Goal: Task Accomplishment & Management: Complete application form

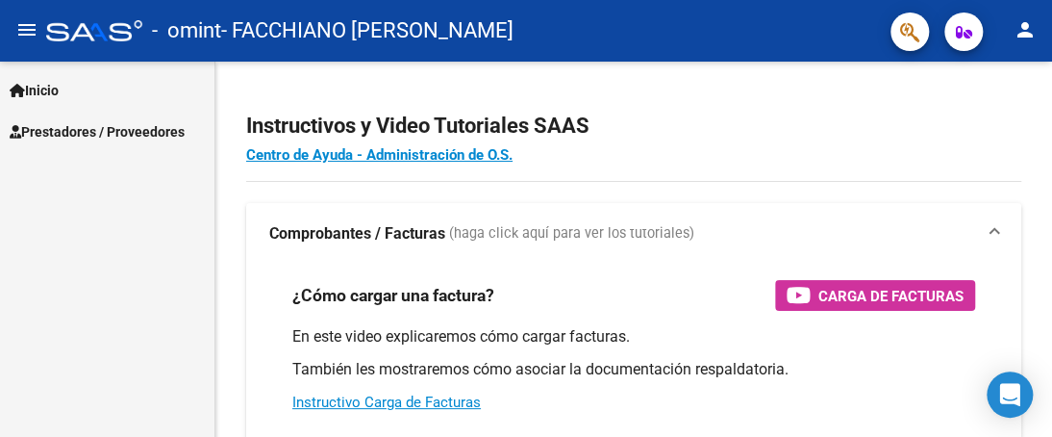
click at [124, 130] on span "Prestadores / Proveedores" at bounding box center [97, 131] width 175 height 21
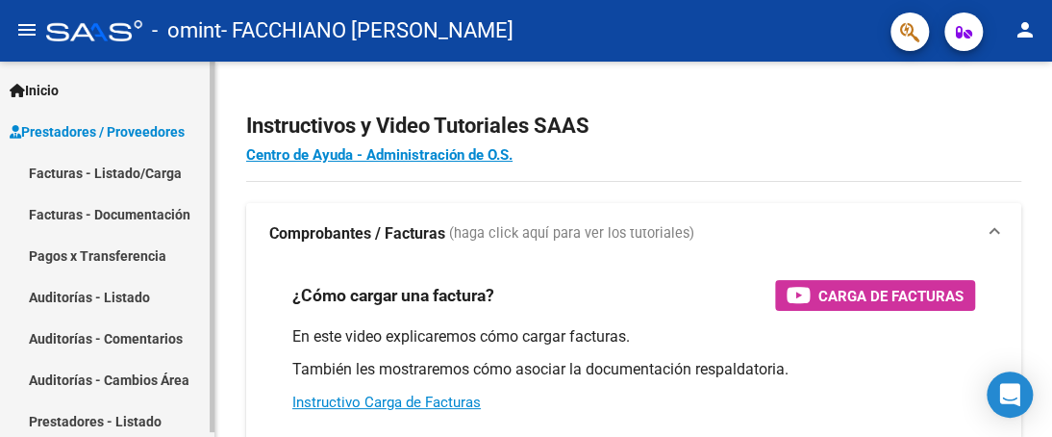
click at [129, 175] on link "Facturas - Listado/Carga" at bounding box center [107, 172] width 214 height 41
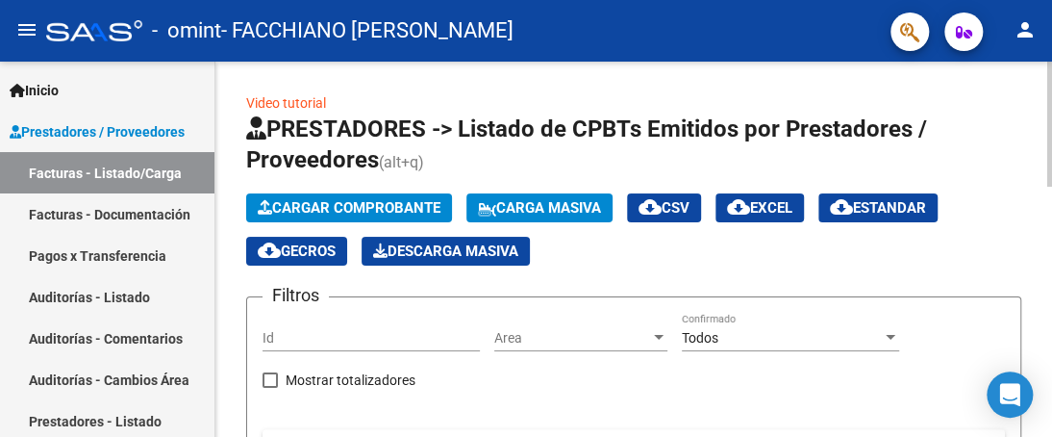
click at [341, 207] on span "Cargar Comprobante" at bounding box center [349, 207] width 183 height 17
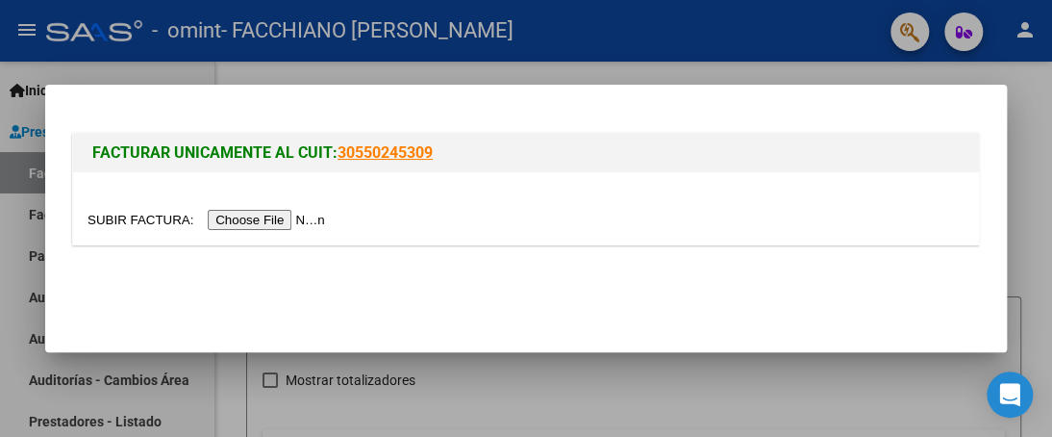
click at [252, 222] on input "file" at bounding box center [208, 220] width 243 height 20
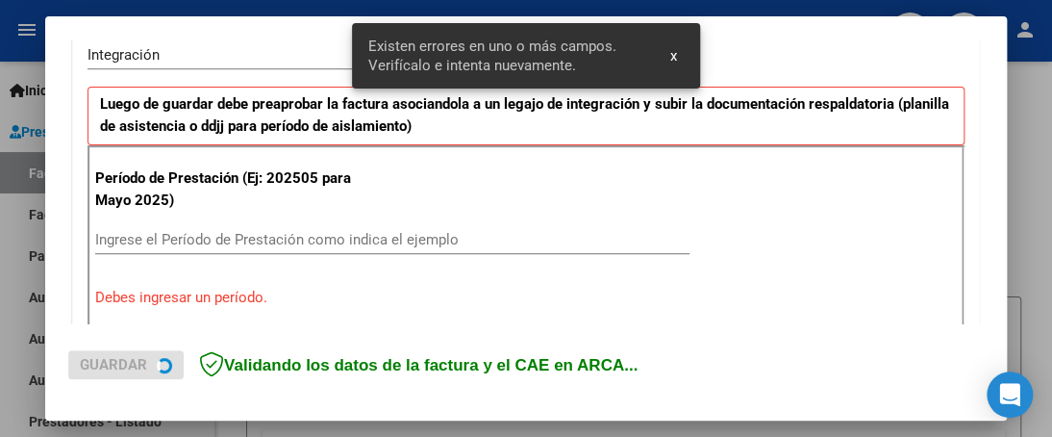
scroll to position [526, 0]
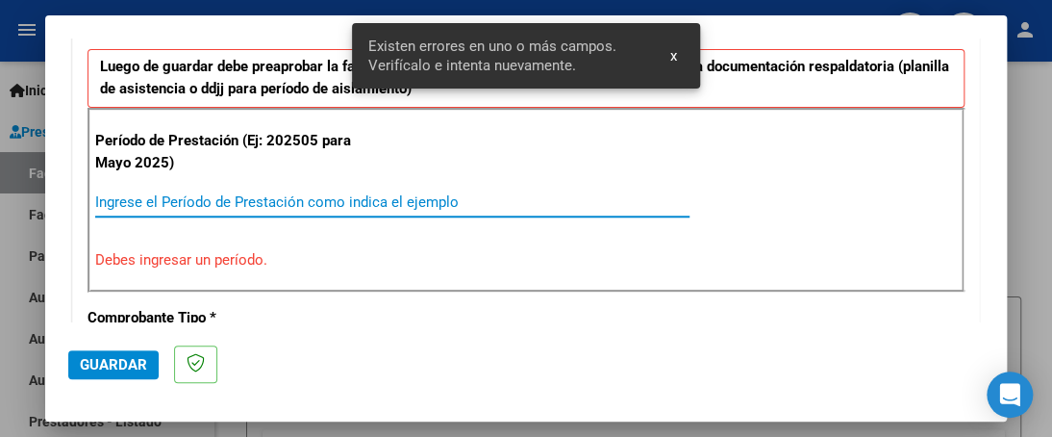
click at [237, 203] on input "Ingrese el Período de Prestación como indica el ejemplo" at bounding box center [392, 201] width 594 height 17
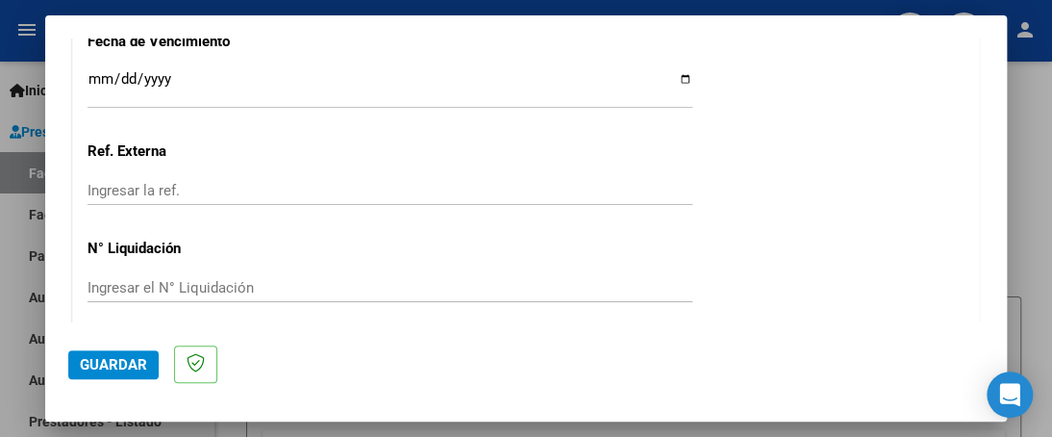
scroll to position [1463, 0]
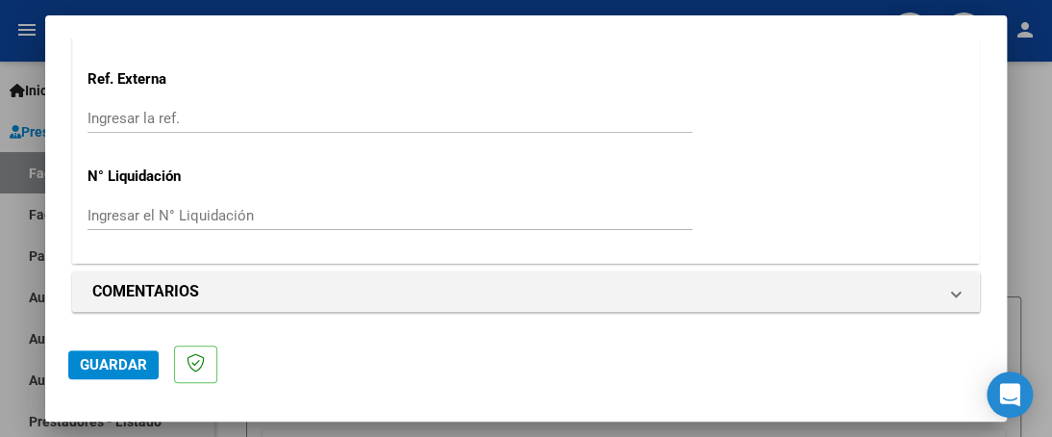
type input "202508"
click at [88, 367] on span "Guardar" at bounding box center [113, 364] width 67 height 17
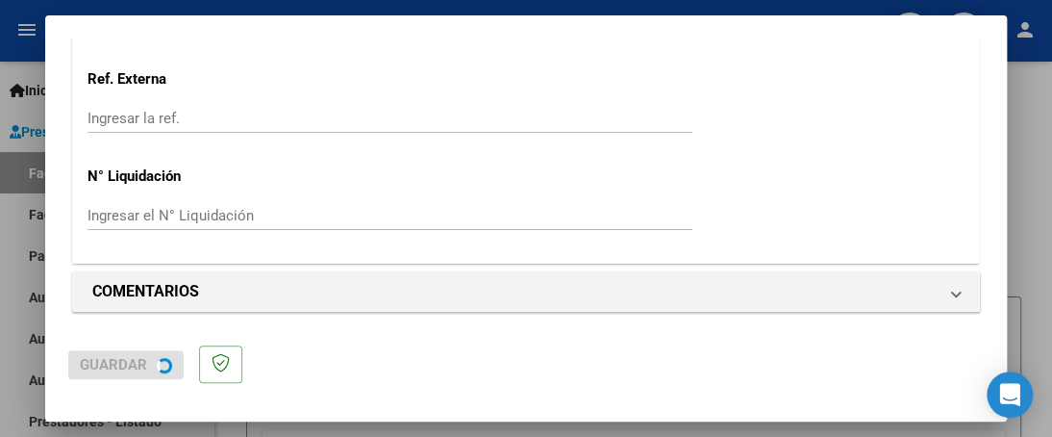
scroll to position [0, 0]
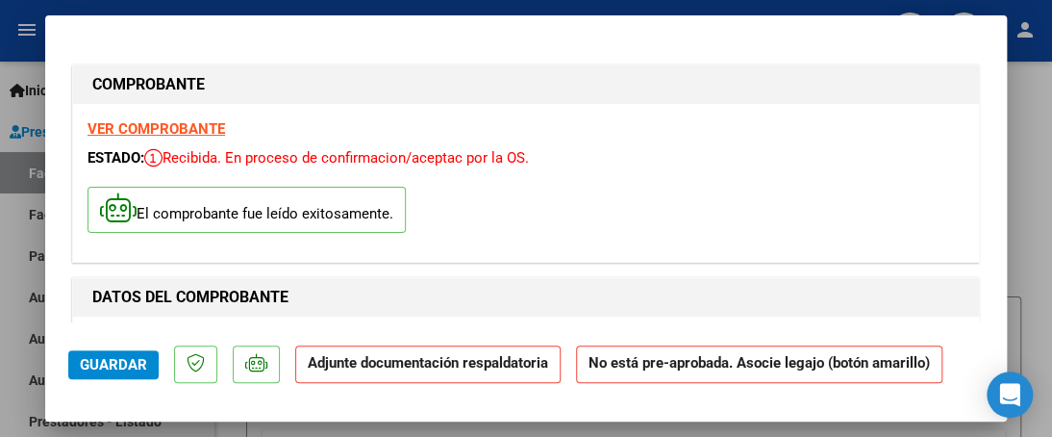
click at [454, 364] on strong "Adjunte documentación respaldatoria" at bounding box center [428, 362] width 240 height 17
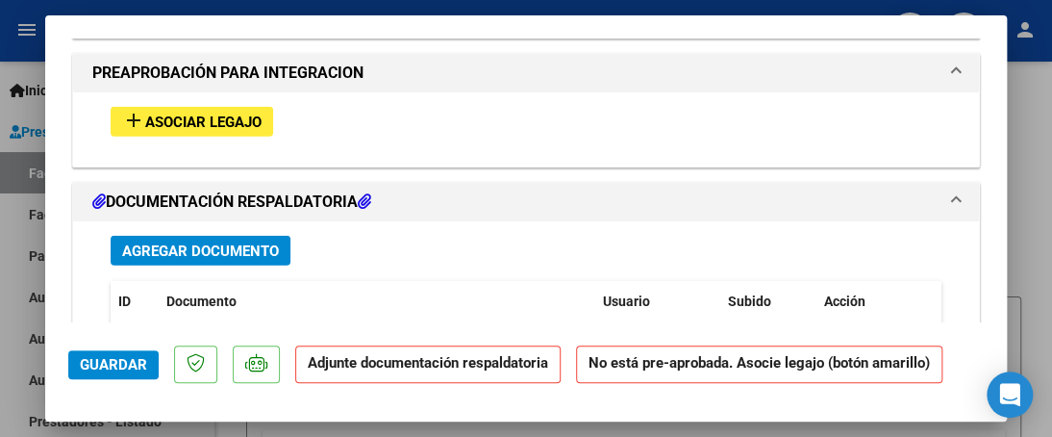
scroll to position [1731, 0]
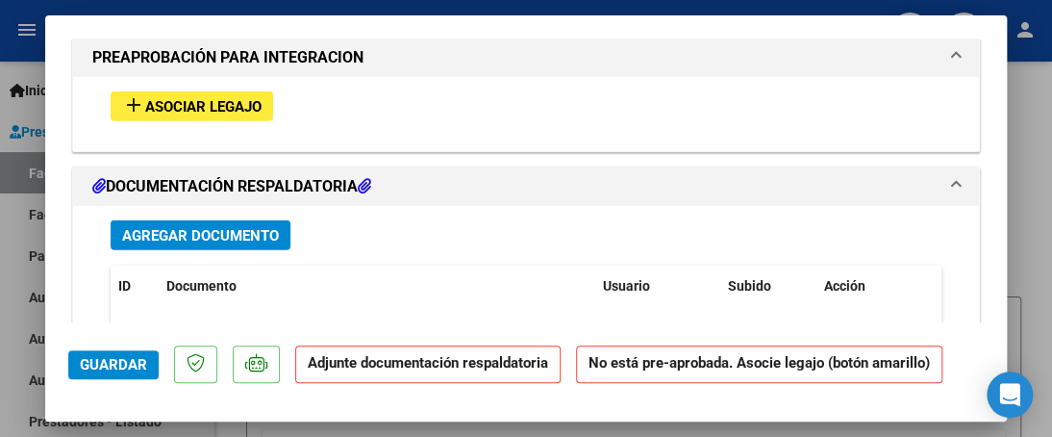
click at [169, 107] on span "Asociar Legajo" at bounding box center [203, 106] width 116 height 17
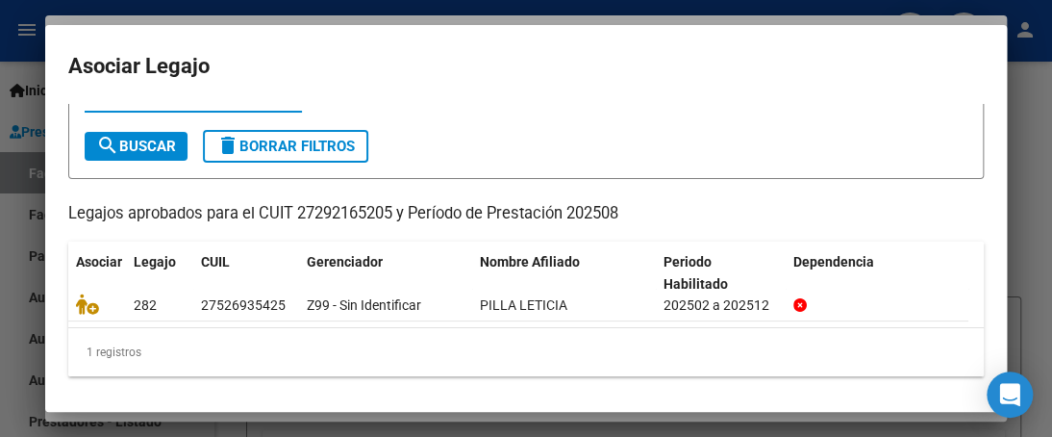
scroll to position [86, 0]
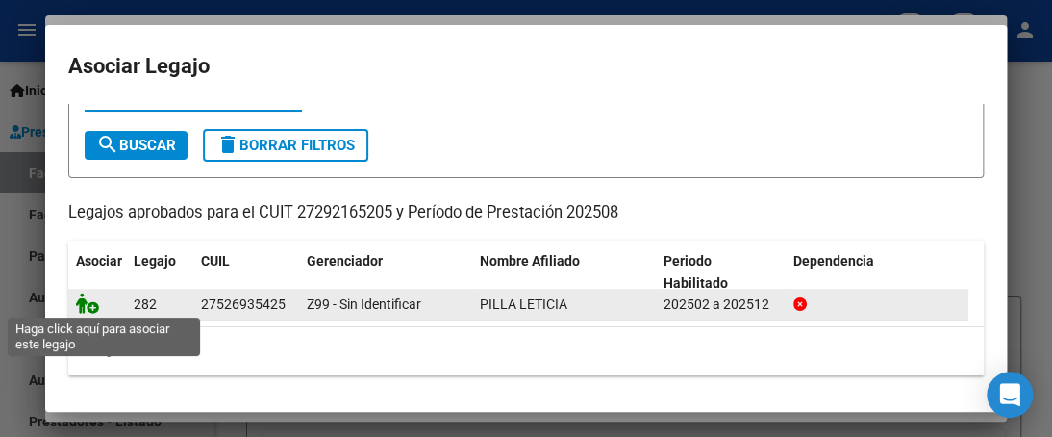
click at [93, 304] on icon at bounding box center [87, 302] width 23 height 21
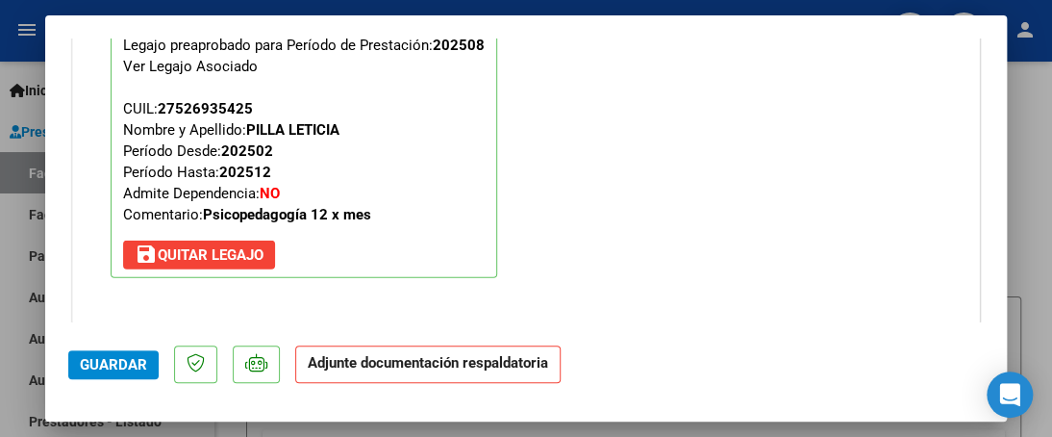
scroll to position [1877, 0]
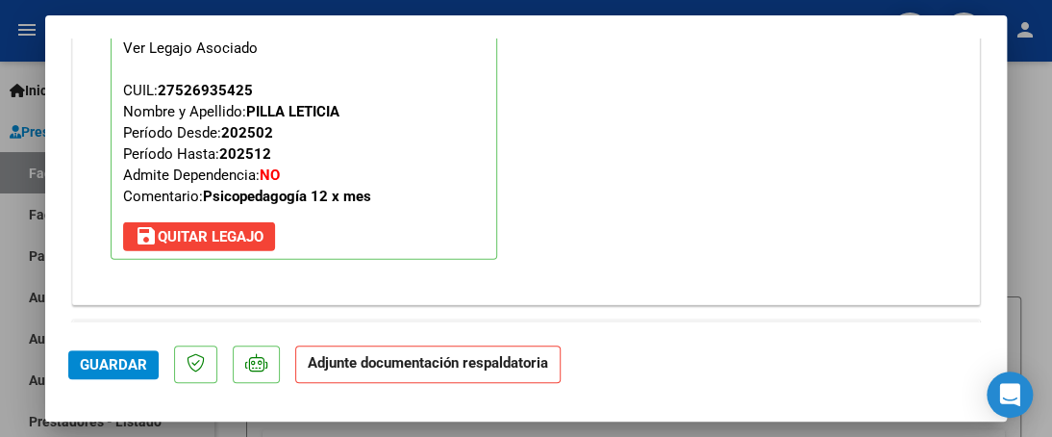
click at [136, 366] on span "Guardar" at bounding box center [113, 364] width 67 height 17
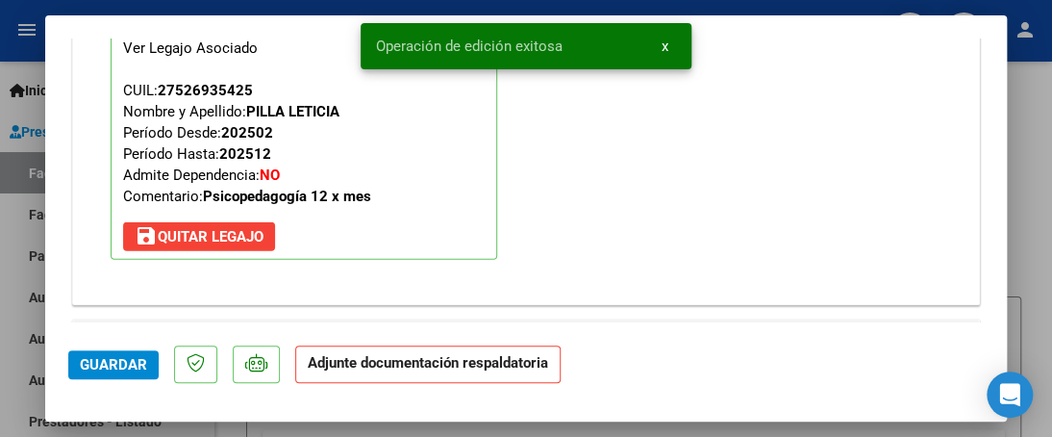
scroll to position [1973, 0]
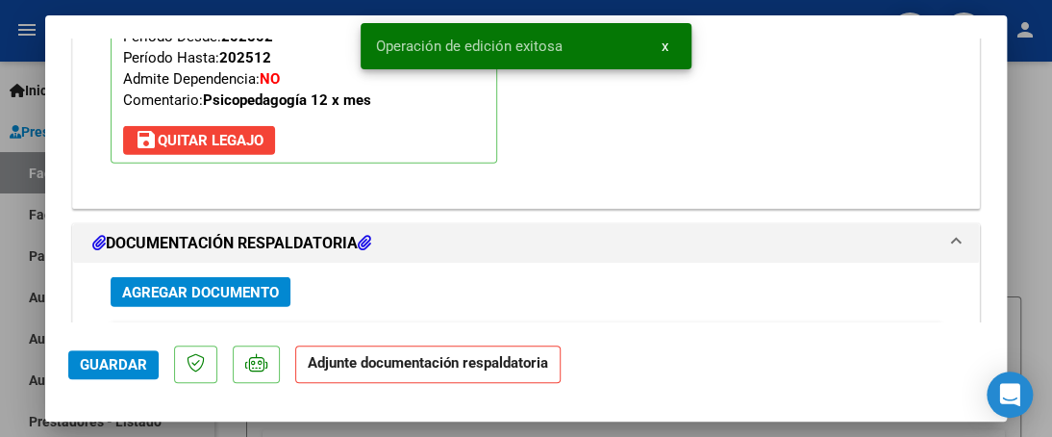
click at [243, 291] on span "Agregar Documento" at bounding box center [200, 292] width 157 height 17
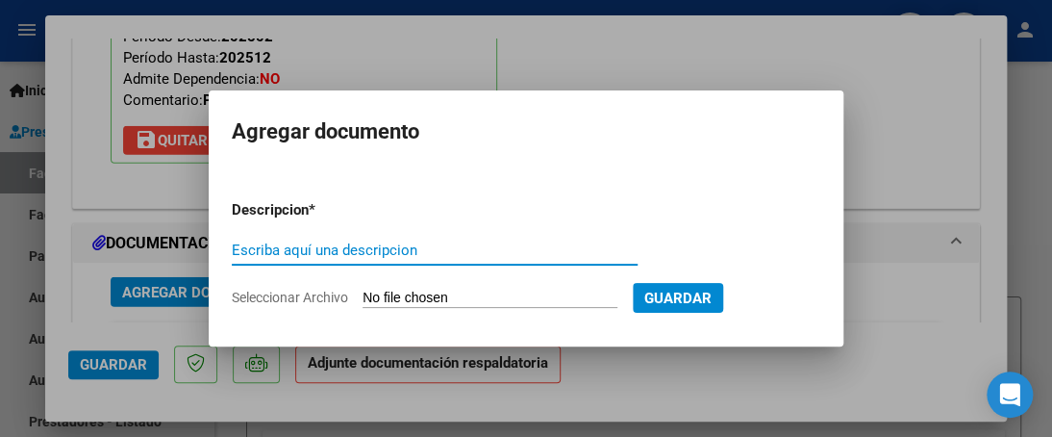
click at [287, 248] on input "Escriba aquí una descripcion" at bounding box center [435, 249] width 406 height 17
type input "autorizacion"
click at [415, 297] on input "Seleccionar Archivo" at bounding box center [489, 298] width 255 height 18
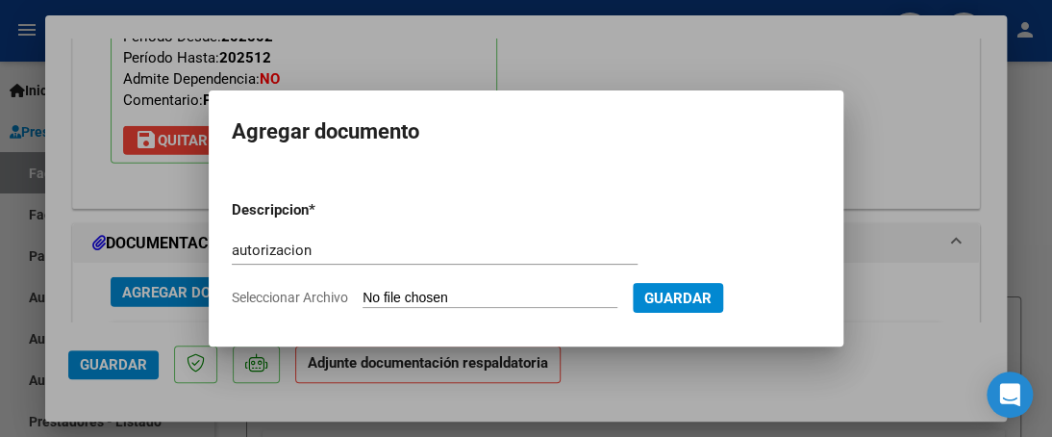
type input "C:\fakepath\0AGI00_AU_1134130203_20250817_1.pdf"
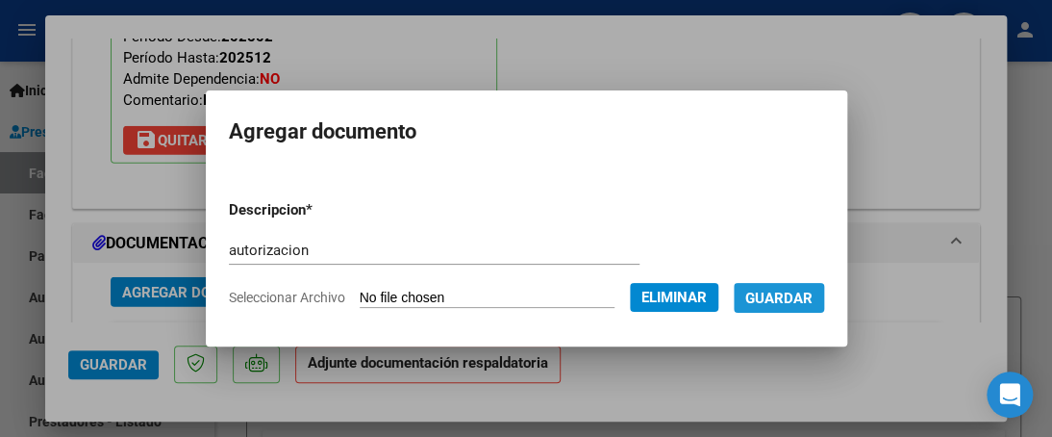
click at [783, 301] on span "Guardar" at bounding box center [778, 297] width 67 height 17
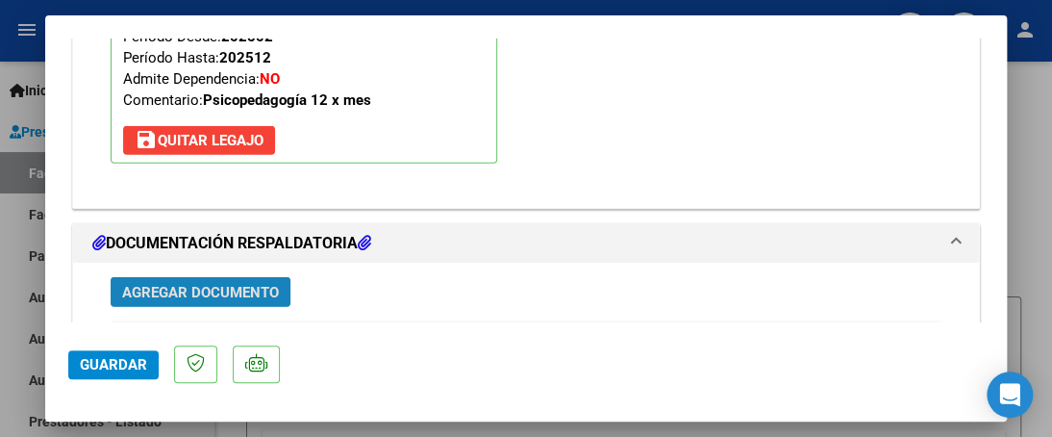
click at [154, 284] on span "Agregar Documento" at bounding box center [200, 292] width 157 height 17
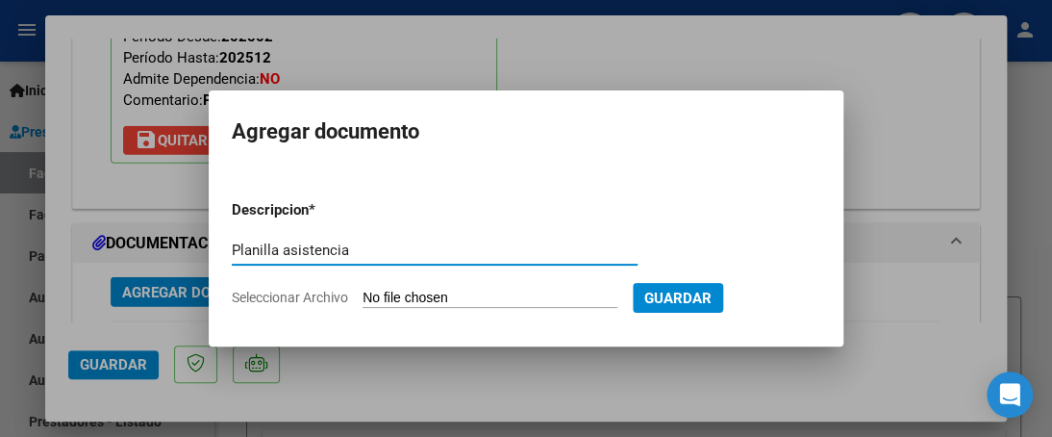
type input "Planilla asistencia"
click at [393, 295] on input "Seleccionar Archivo" at bounding box center [489, 298] width 255 height 18
type input "C:\fakepath\planilla [PERSON_NAME][DATE].pdf"
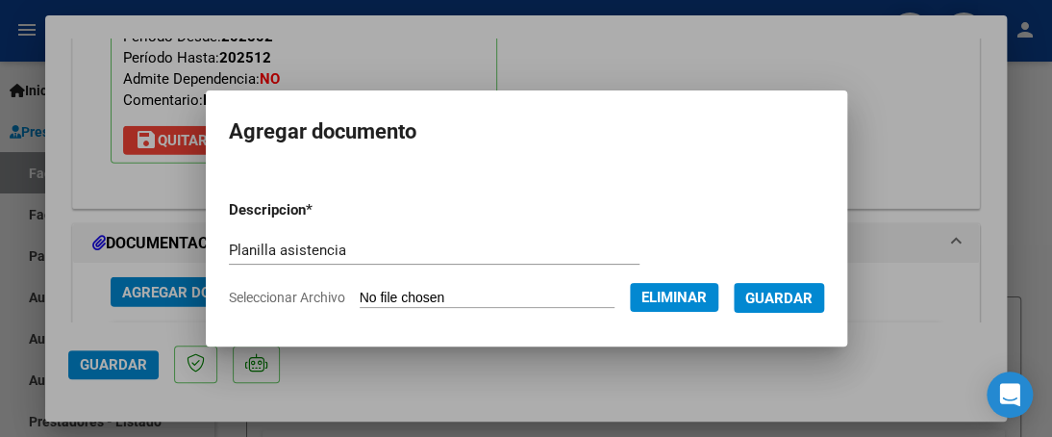
click at [777, 304] on span "Guardar" at bounding box center [778, 297] width 67 height 17
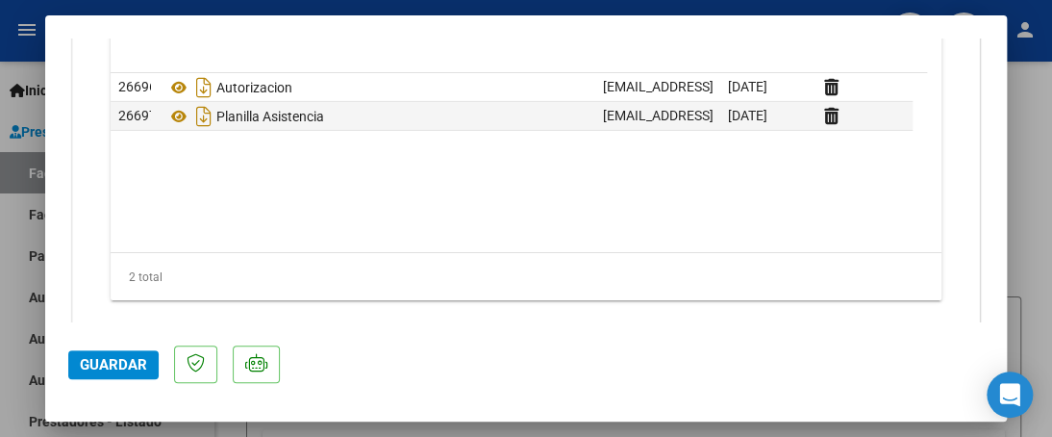
scroll to position [2318, 0]
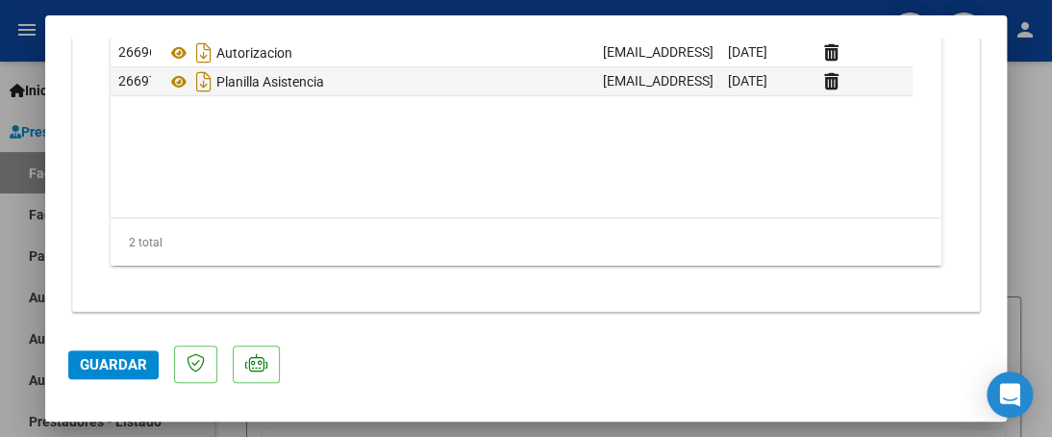
click at [109, 356] on span "Guardar" at bounding box center [113, 364] width 67 height 17
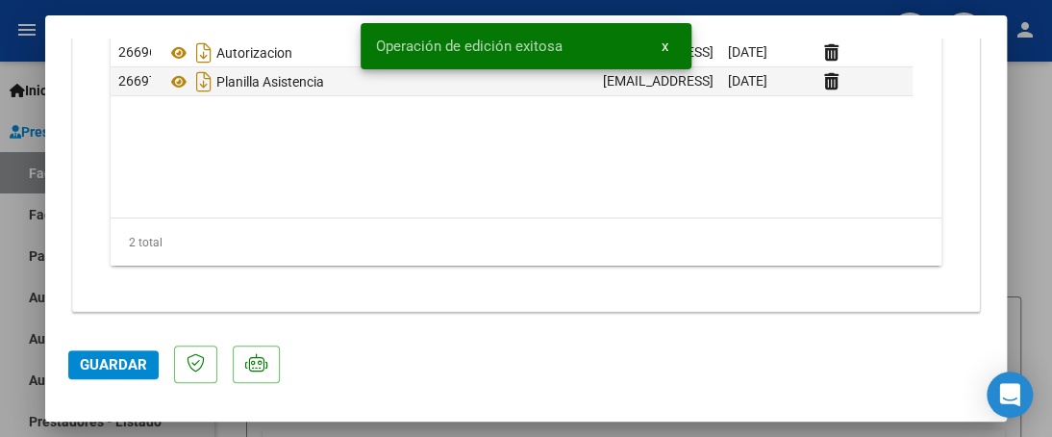
click at [1034, 158] on div at bounding box center [526, 218] width 1052 height 437
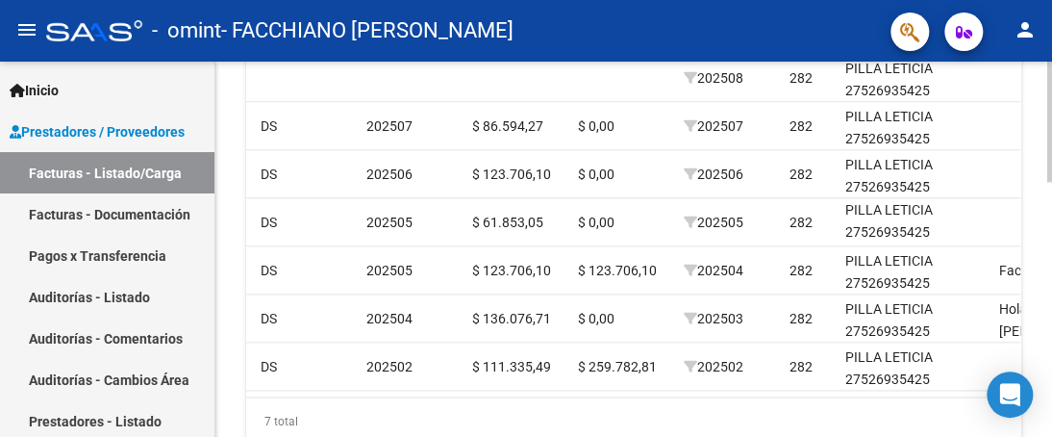
scroll to position [798, 0]
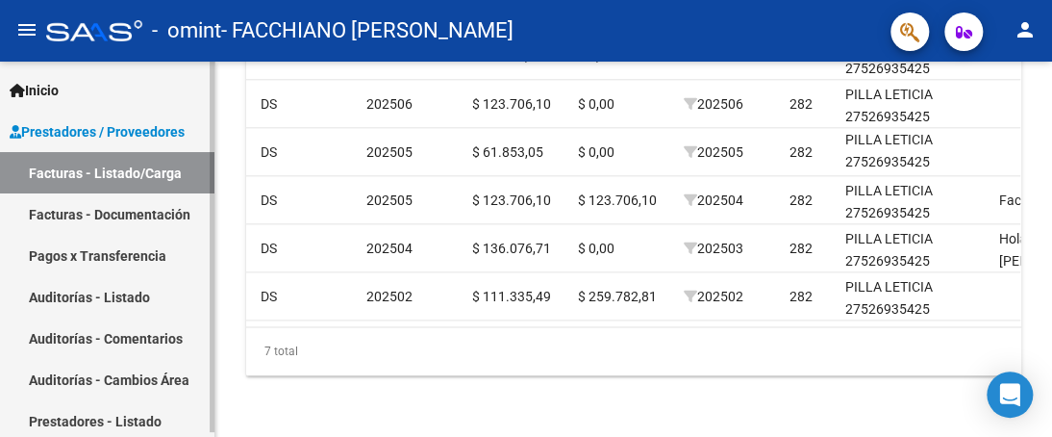
click at [112, 253] on link "Pagos x Transferencia" at bounding box center [107, 255] width 214 height 41
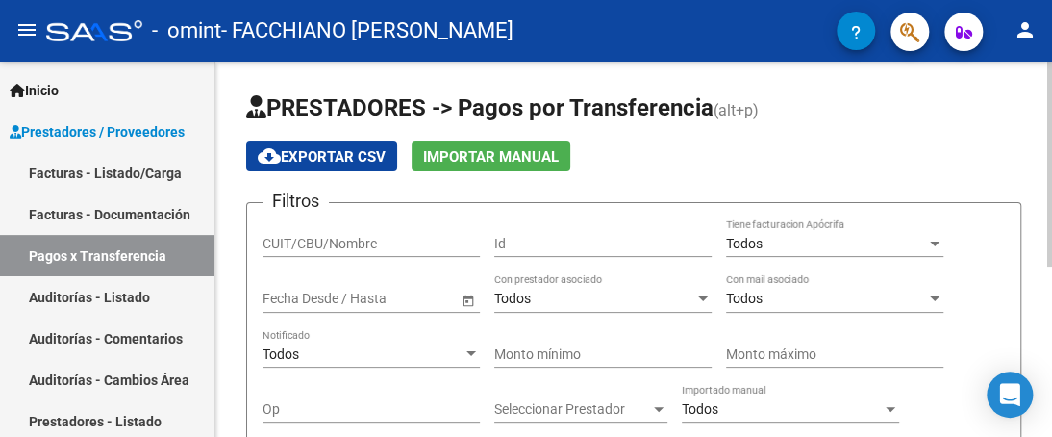
click at [328, 243] on input "CUIT/CBU/Nombre" at bounding box center [370, 244] width 217 height 16
type input "27292165205"
click at [936, 241] on div at bounding box center [935, 243] width 10 height 5
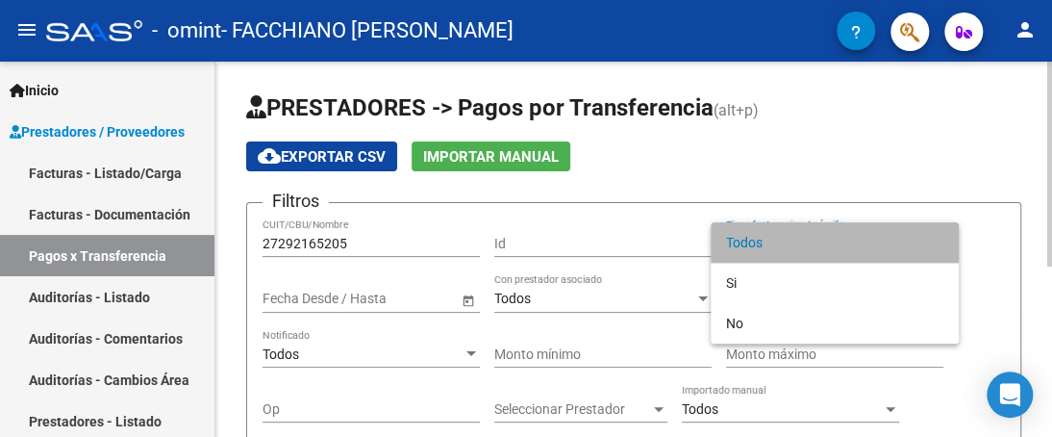
click at [936, 241] on span "Todos" at bounding box center [834, 242] width 217 height 40
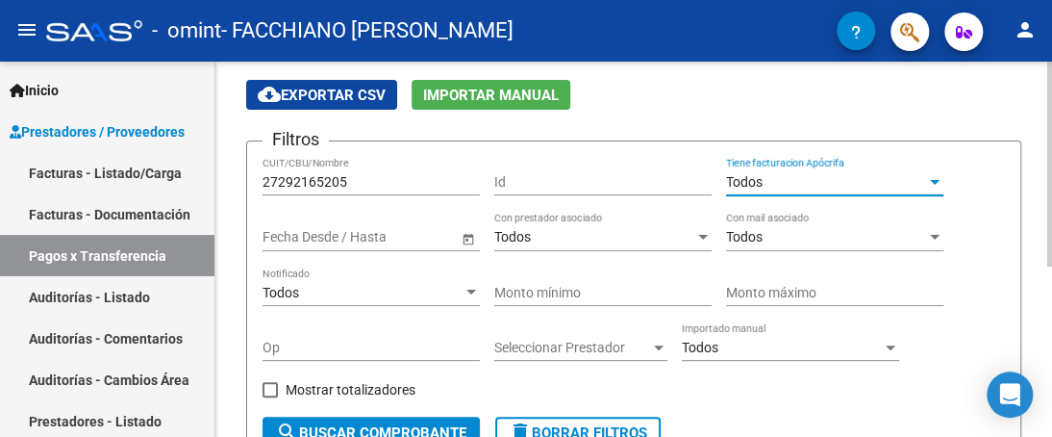
scroll to position [96, 0]
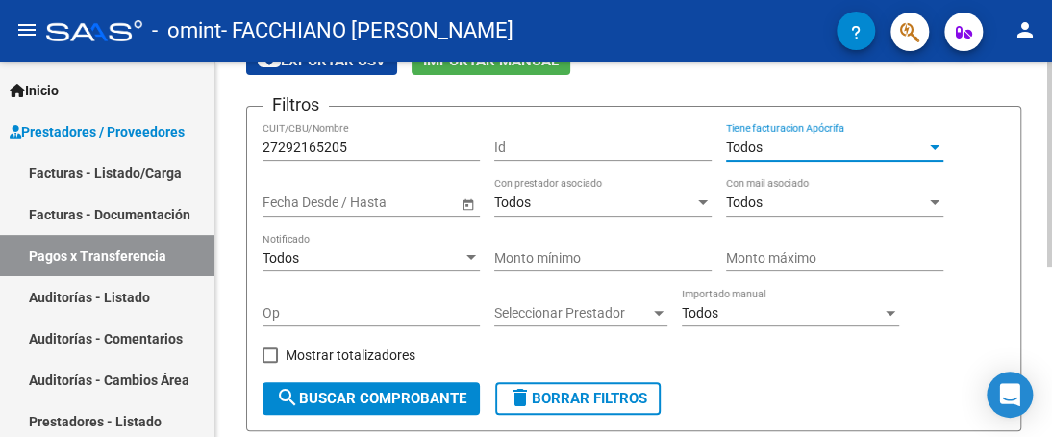
click at [345, 202] on span "–" at bounding box center [341, 202] width 9 height 16
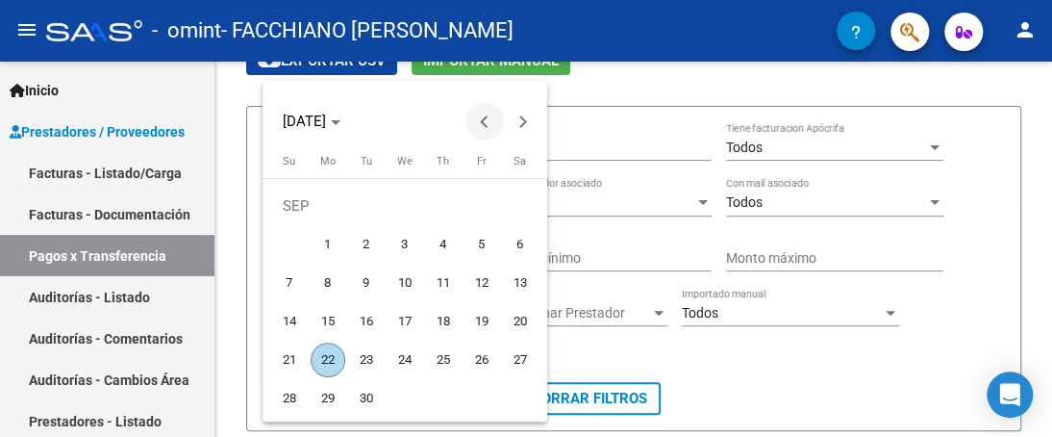
click at [482, 122] on button "Previous month" at bounding box center [484, 121] width 38 height 38
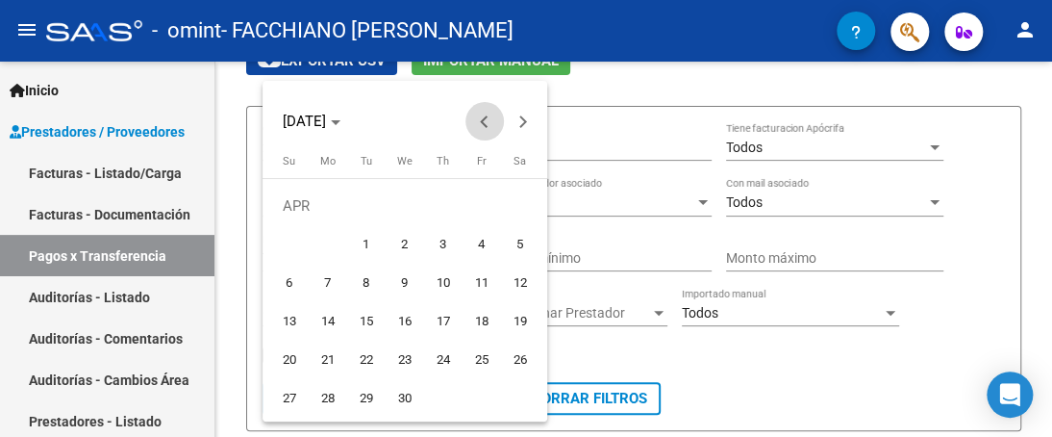
click at [482, 122] on button "Previous month" at bounding box center [484, 121] width 38 height 38
click at [522, 207] on span "1" at bounding box center [520, 205] width 35 height 35
type input "[DATE]"
click at [646, 146] on div at bounding box center [526, 218] width 1052 height 437
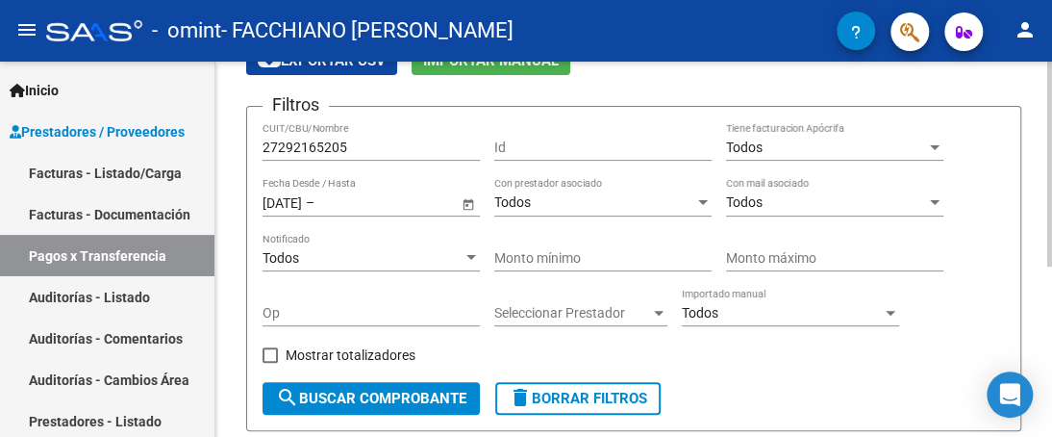
click at [405, 202] on input "text" at bounding box center [365, 202] width 94 height 16
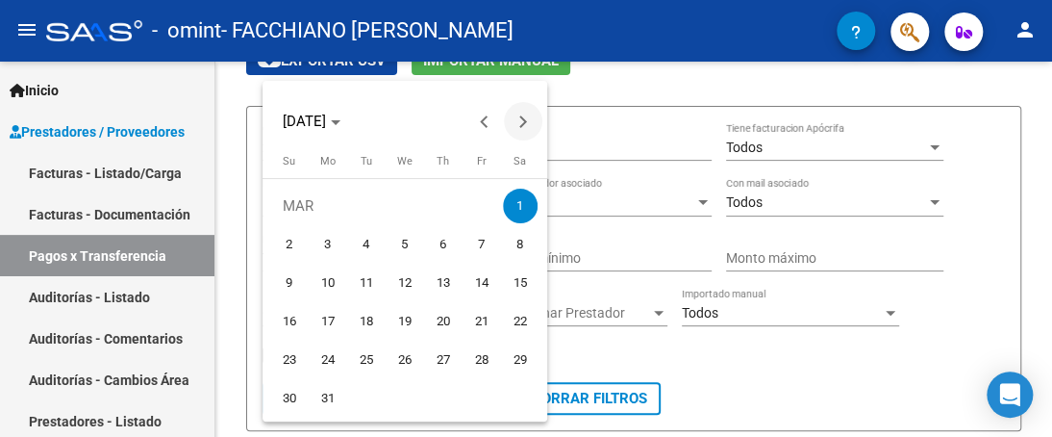
click at [523, 125] on span "Next month" at bounding box center [523, 121] width 38 height 38
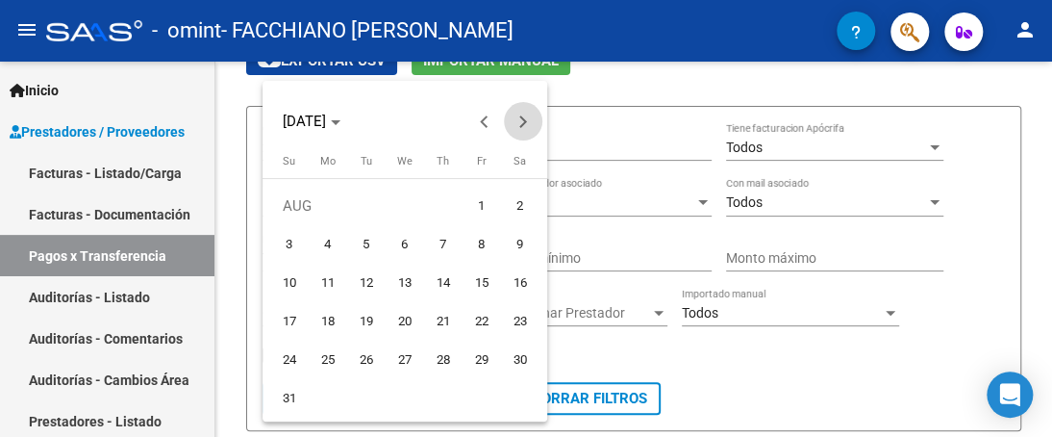
click at [523, 125] on span "Next month" at bounding box center [523, 121] width 38 height 38
click at [326, 241] on span "1" at bounding box center [328, 244] width 35 height 35
type input "[DATE]"
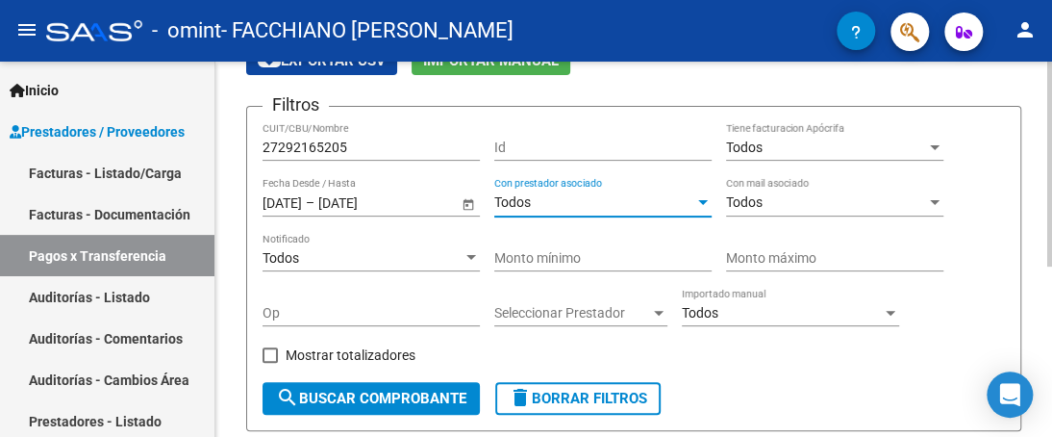
click at [531, 202] on span "Todos" at bounding box center [512, 201] width 37 height 15
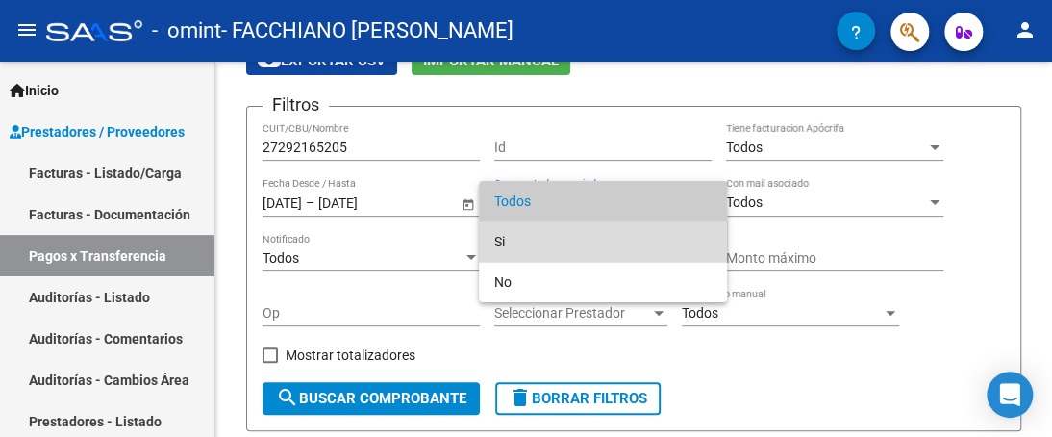
click at [507, 234] on span "Si" at bounding box center [602, 241] width 217 height 40
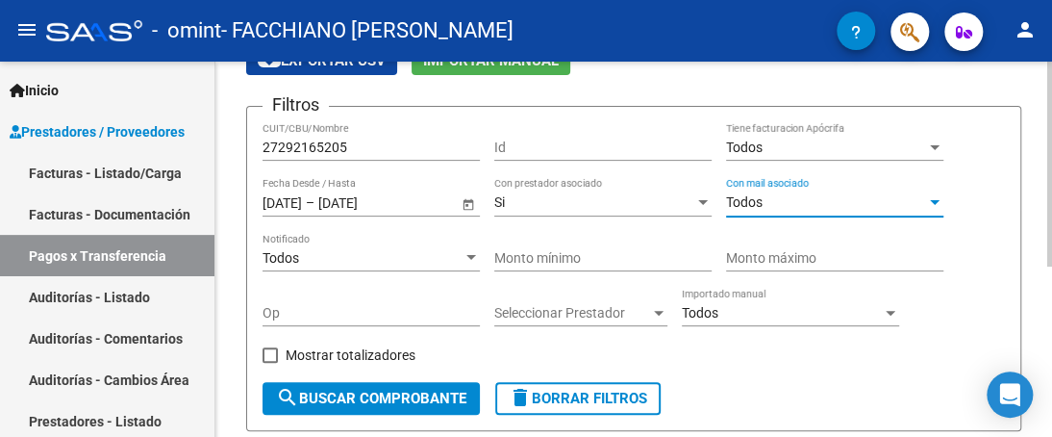
click at [757, 204] on span "Todos" at bounding box center [744, 201] width 37 height 15
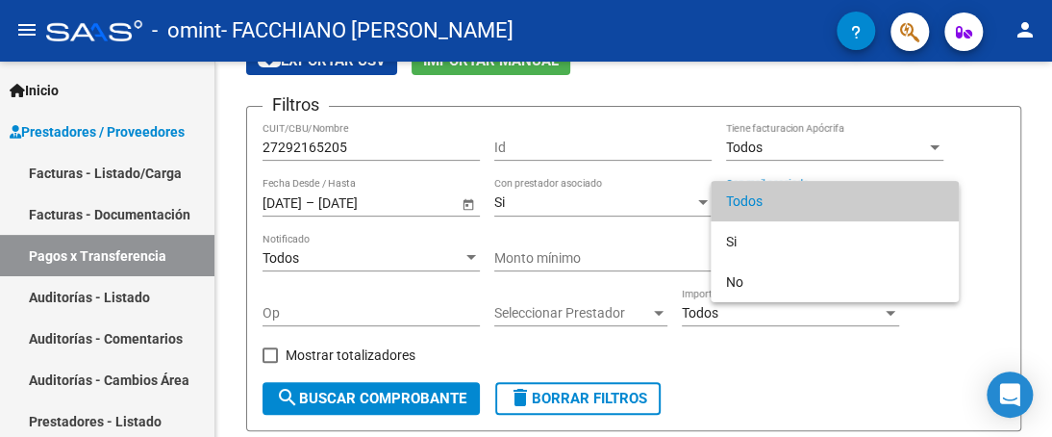
click at [665, 87] on div at bounding box center [526, 218] width 1052 height 437
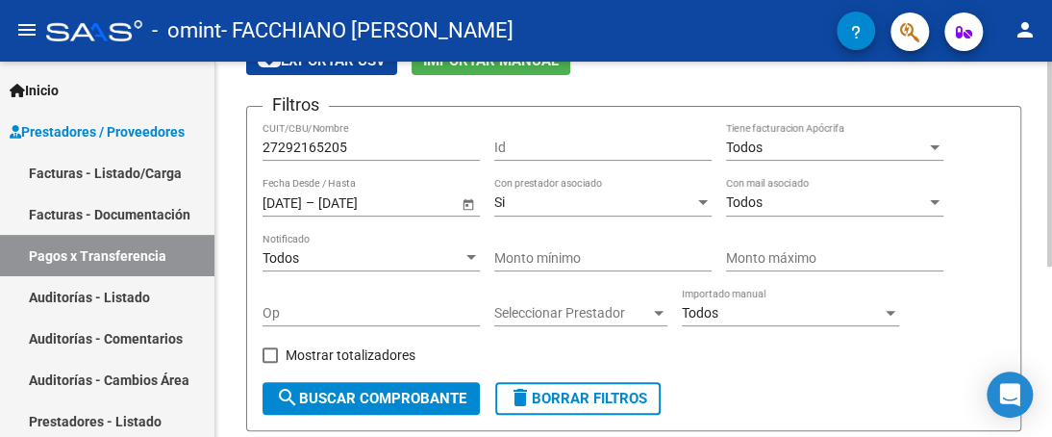
click at [591, 307] on span "Seleccionar Prestador" at bounding box center [572, 313] width 156 height 16
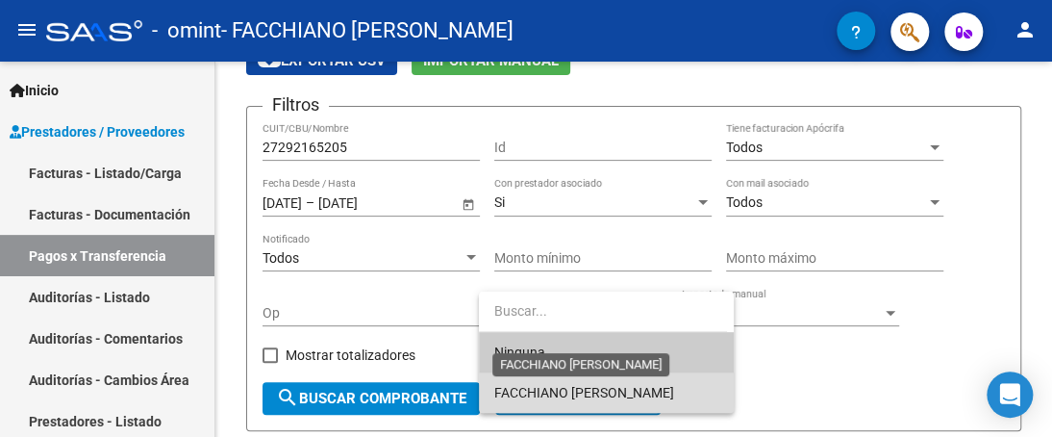
click at [612, 390] on span "FACCHIANO [PERSON_NAME]" at bounding box center [584, 392] width 180 height 15
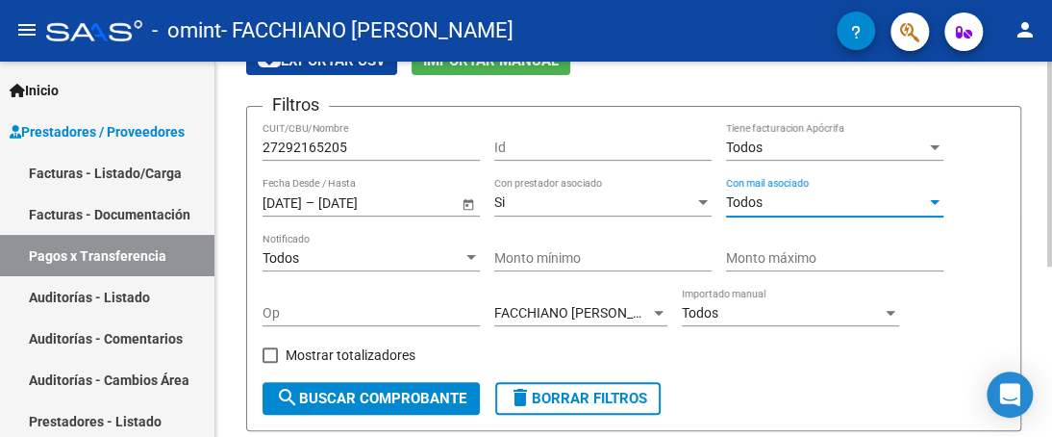
click at [835, 201] on div "Todos" at bounding box center [826, 202] width 200 height 16
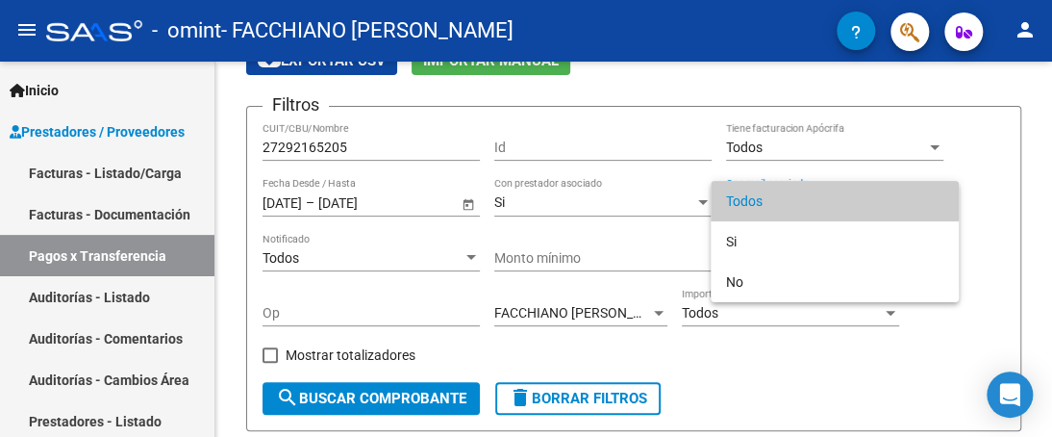
click at [992, 145] on div at bounding box center [526, 218] width 1052 height 437
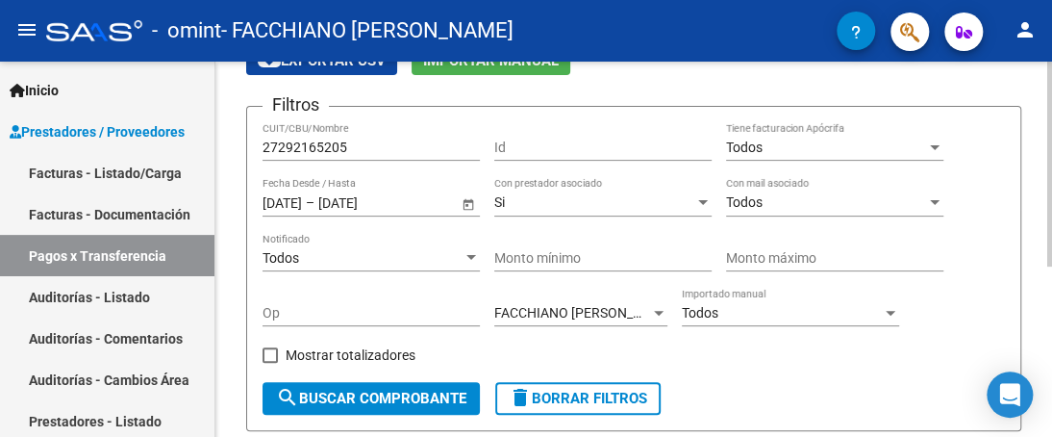
scroll to position [192, 0]
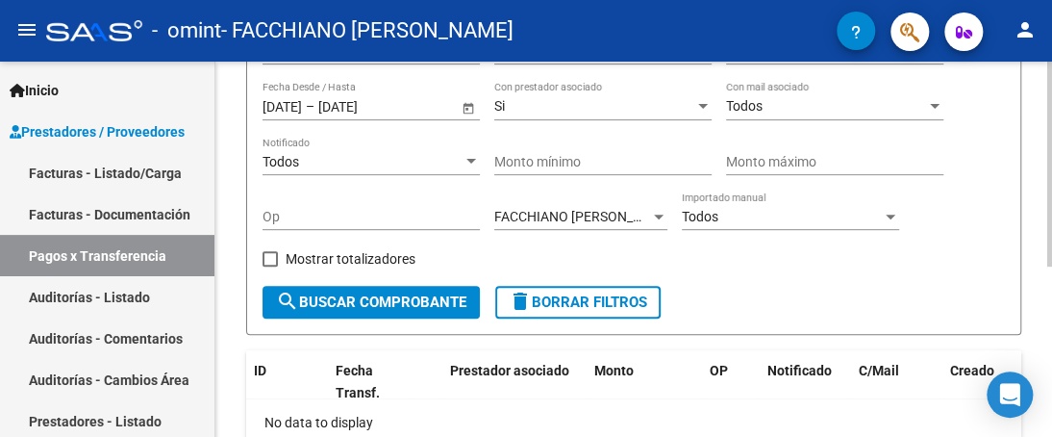
click at [273, 259] on span at bounding box center [269, 258] width 15 height 15
click at [270, 266] on input "Mostrar totalizadores" at bounding box center [269, 266] width 1 height 1
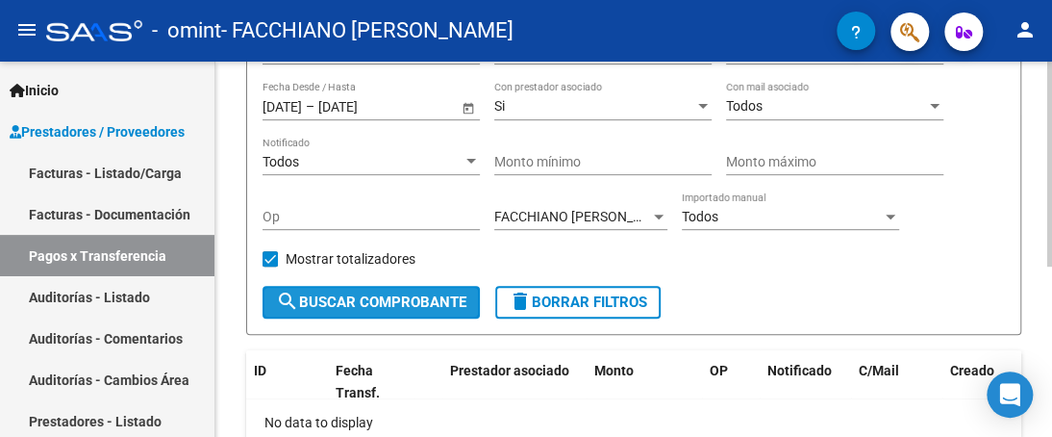
click at [342, 297] on span "search Buscar Comprobante" at bounding box center [371, 301] width 190 height 17
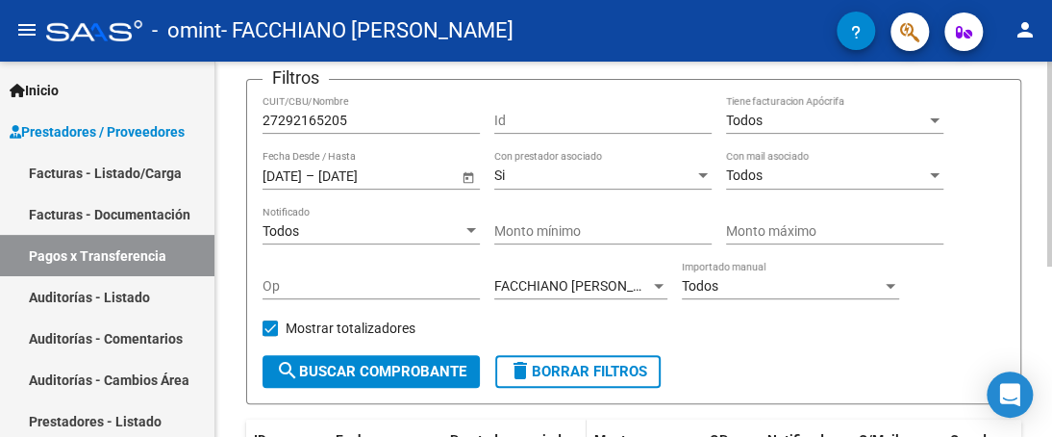
scroll to position [96, 0]
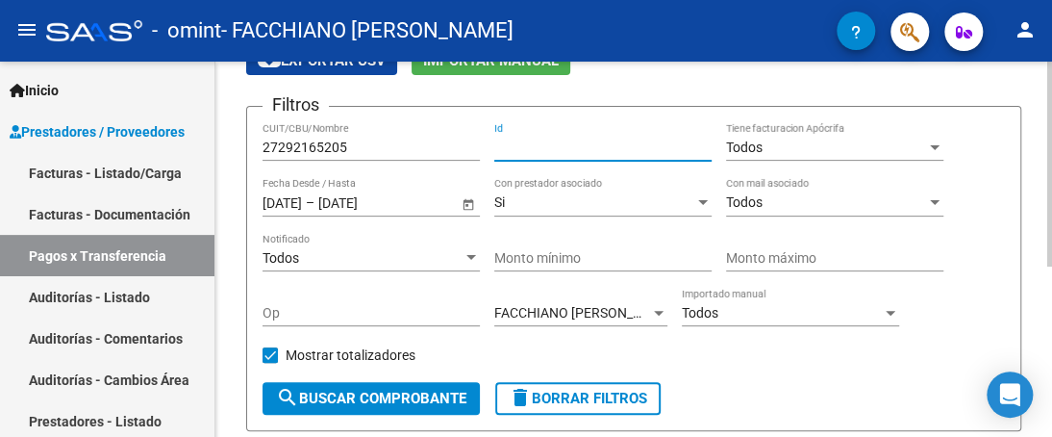
click at [523, 153] on input "Id" at bounding box center [602, 147] width 217 height 16
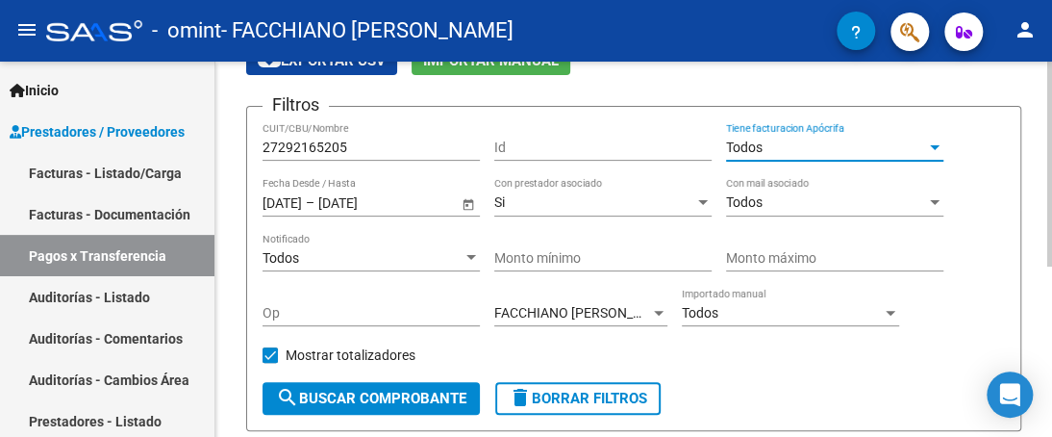
click at [786, 144] on div "Todos" at bounding box center [826, 147] width 200 height 16
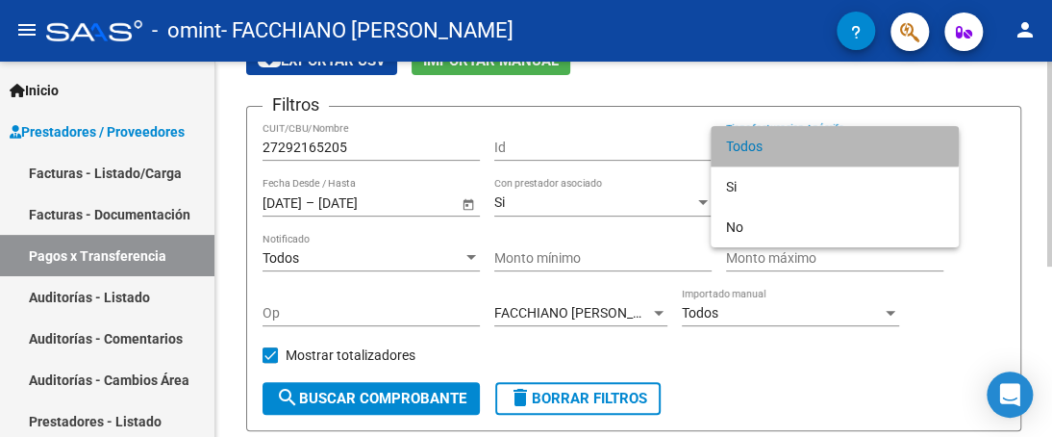
click at [786, 144] on span "Todos" at bounding box center [834, 146] width 217 height 40
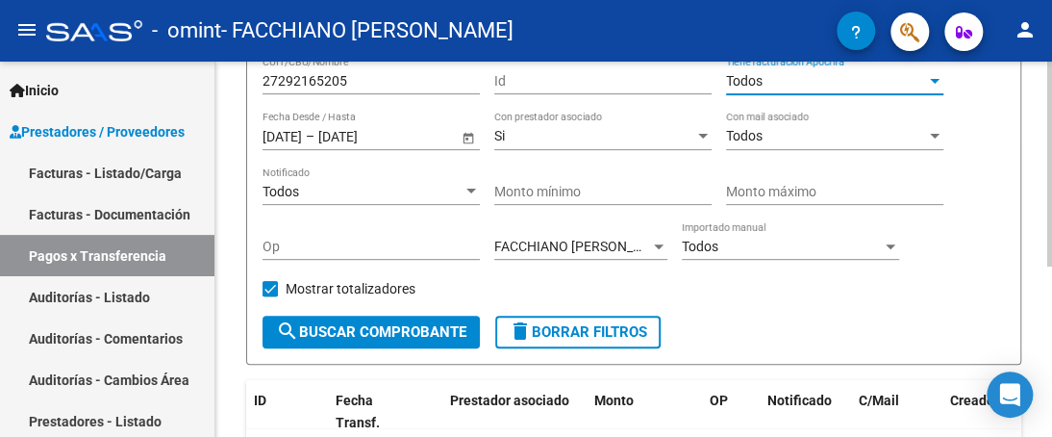
scroll to position [192, 0]
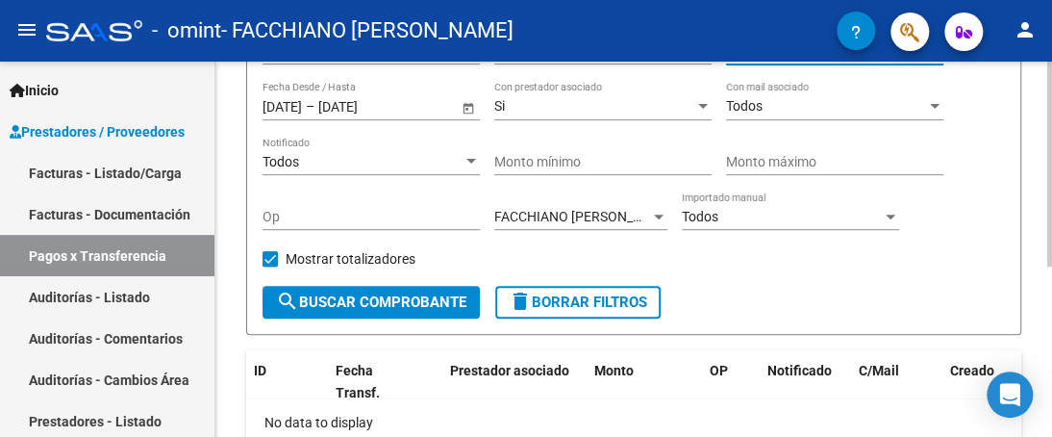
click at [728, 218] on div "Todos" at bounding box center [782, 217] width 200 height 16
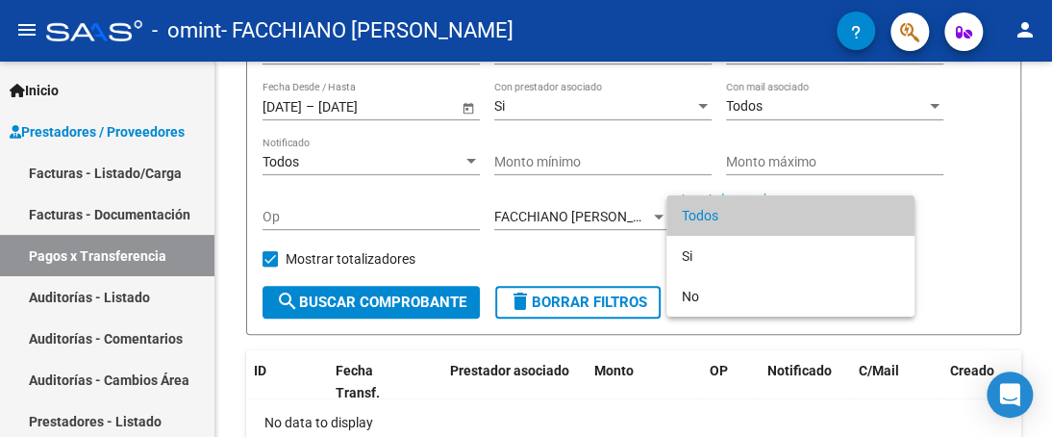
click at [928, 184] on div at bounding box center [526, 218] width 1052 height 437
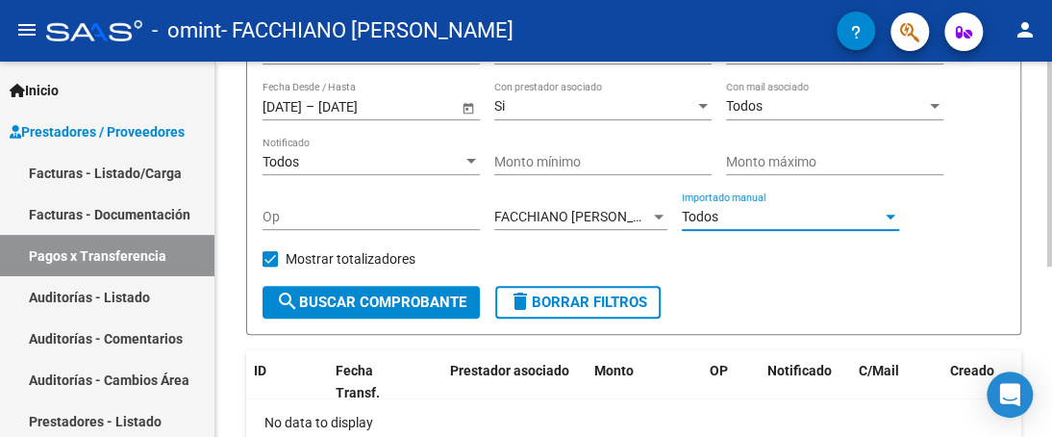
click at [746, 212] on div "Todos" at bounding box center [782, 217] width 200 height 16
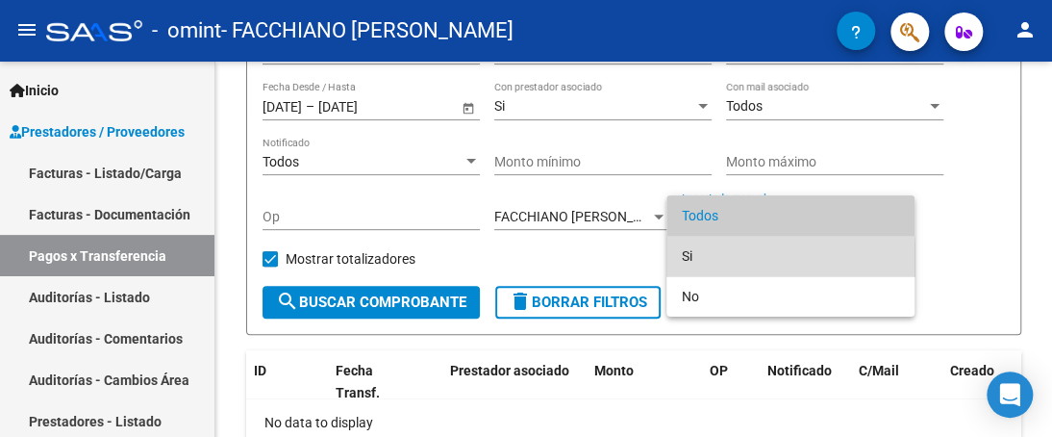
click at [705, 264] on span "Si" at bounding box center [790, 256] width 217 height 40
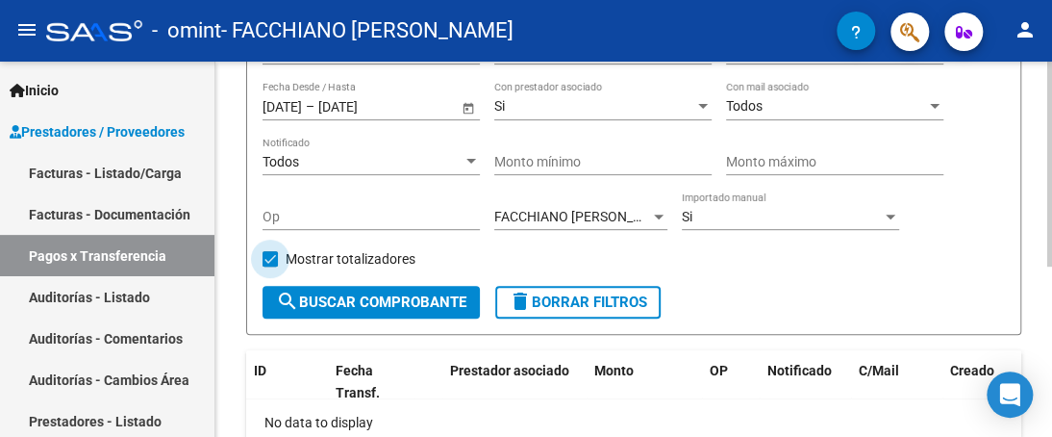
click at [269, 258] on span at bounding box center [269, 258] width 15 height 15
click at [269, 266] on input "Mostrar totalizadores" at bounding box center [269, 266] width 1 height 1
checkbox input "false"
click at [310, 300] on span "search Buscar Comprobante" at bounding box center [371, 301] width 190 height 17
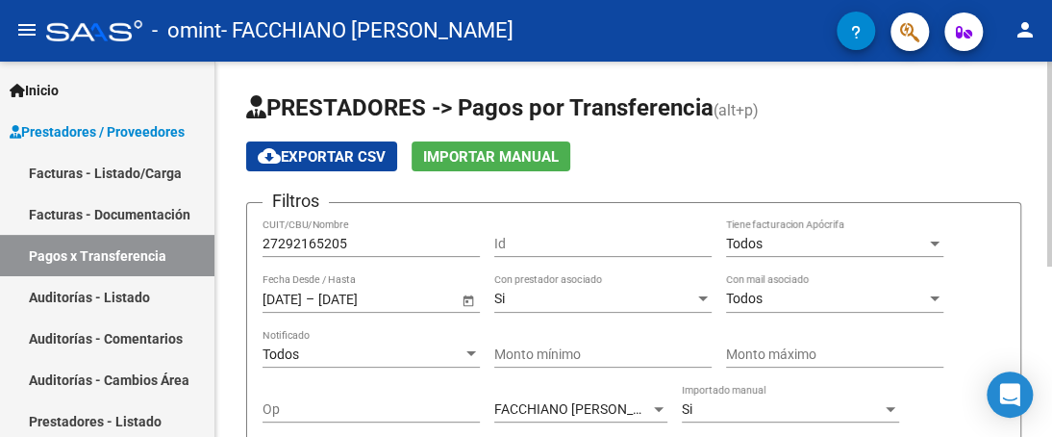
scroll to position [0, 0]
